Goal: Transaction & Acquisition: Purchase product/service

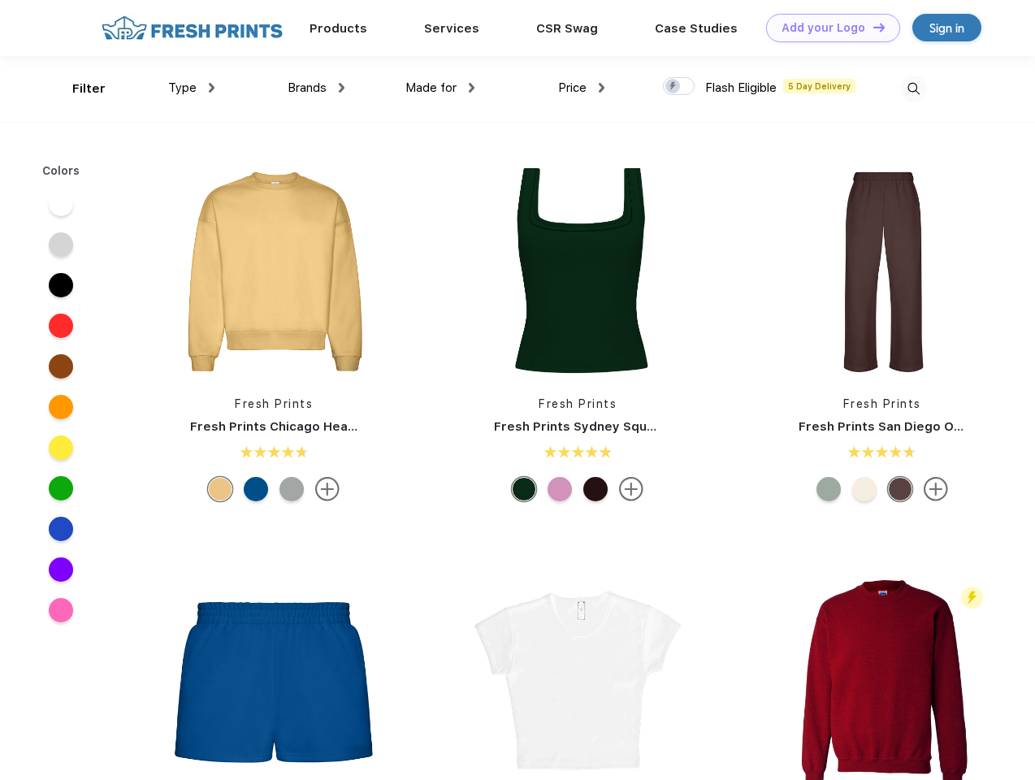
click at [827, 28] on link "Add your Logo Design Tool" at bounding box center [833, 28] width 134 height 28
click at [0, 0] on div "Design Tool" at bounding box center [0, 0] width 0 height 0
click at [871, 27] on link "Add your Logo Design Tool" at bounding box center [833, 28] width 134 height 28
click at [78, 89] on div "Filter" at bounding box center [88, 89] width 33 height 19
click at [192, 88] on span "Type" at bounding box center [182, 87] width 28 height 15
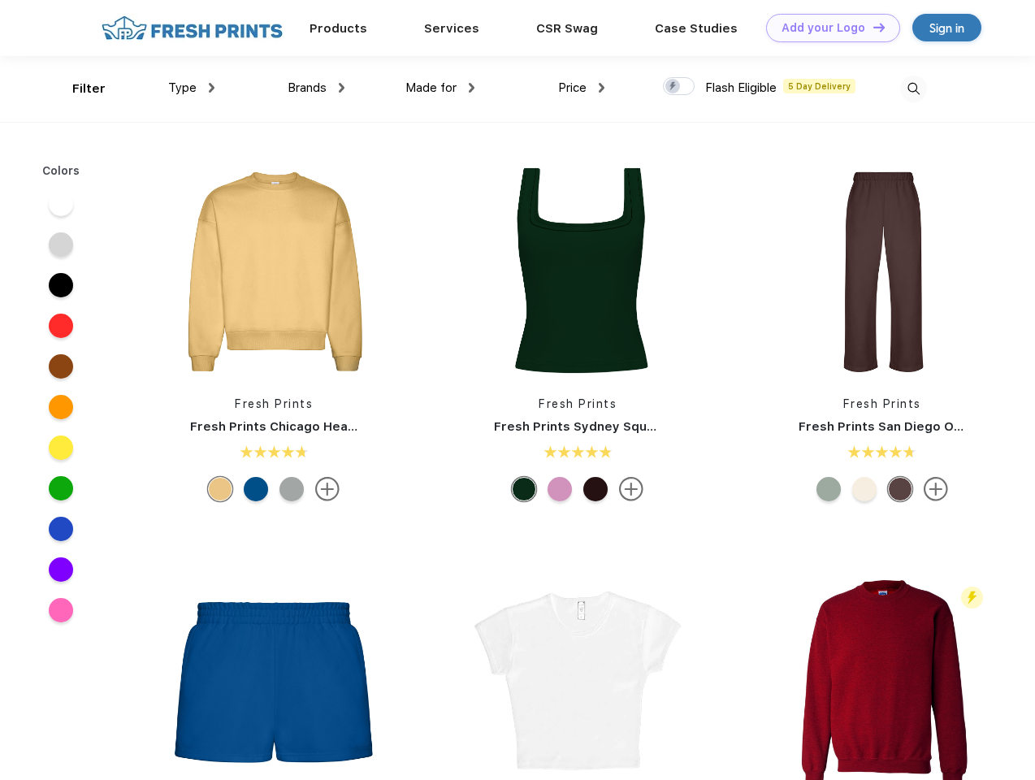
click at [316, 88] on span "Brands" at bounding box center [307, 87] width 39 height 15
click at [440, 88] on span "Made for" at bounding box center [430, 87] width 51 height 15
click at [582, 88] on span "Price" at bounding box center [572, 87] width 28 height 15
click at [679, 87] on div at bounding box center [679, 86] width 32 height 18
click at [673, 87] on input "checkbox" at bounding box center [668, 81] width 11 height 11
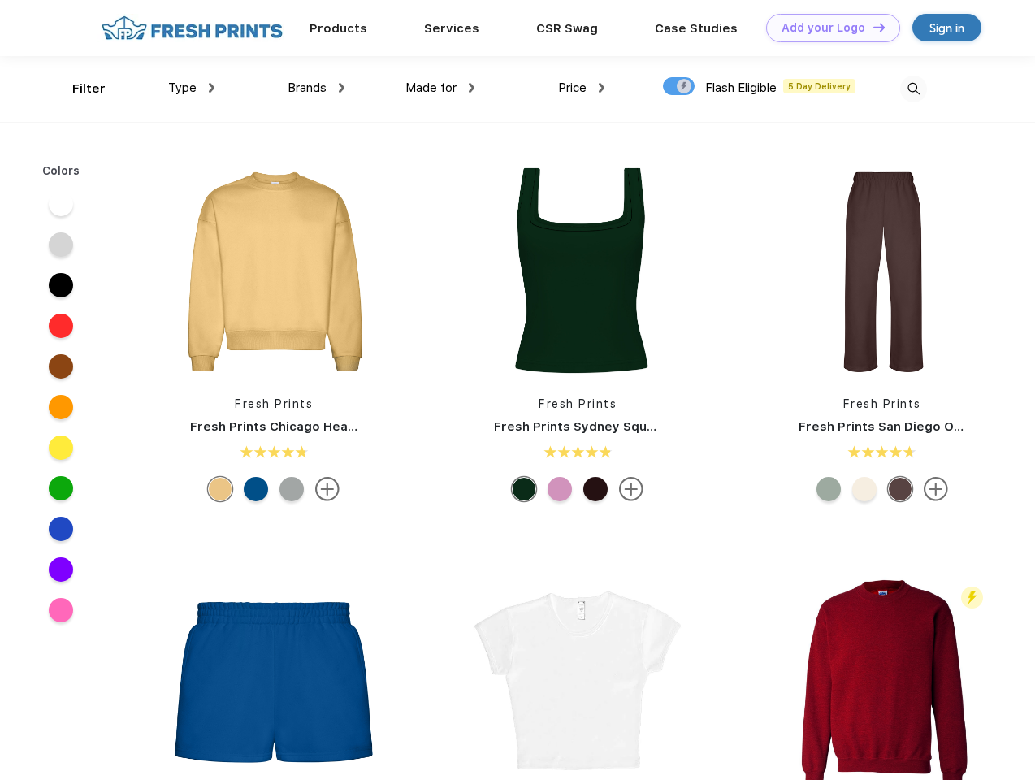
click at [913, 89] on img at bounding box center [913, 89] width 27 height 27
